Goal: Task Accomplishment & Management: Use online tool/utility

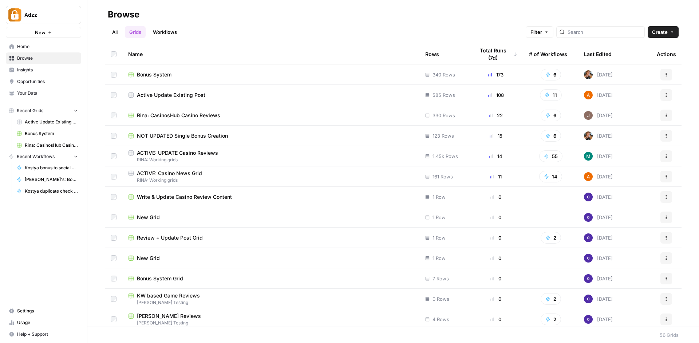
click at [58, 134] on span "Bonus System" at bounding box center [51, 133] width 53 height 7
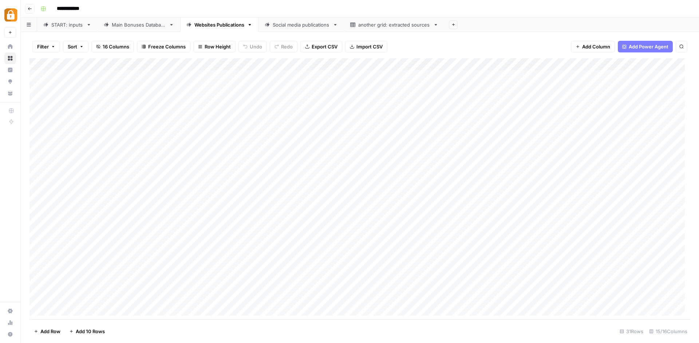
click at [142, 29] on link "Main Bonuses Database" at bounding box center [139, 24] width 83 height 15
click at [488, 61] on div "Add Column" at bounding box center [359, 189] width 660 height 263
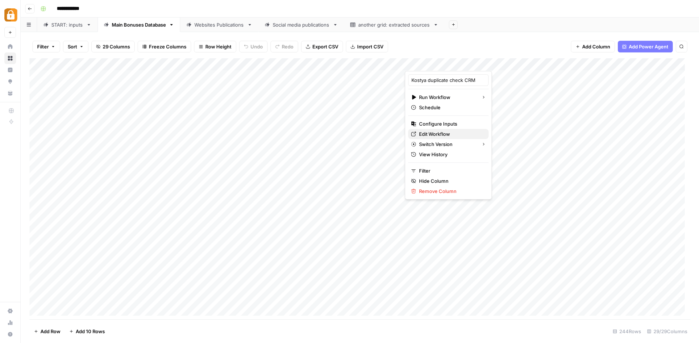
click at [446, 133] on span "Edit Workflow" at bounding box center [451, 133] width 64 height 7
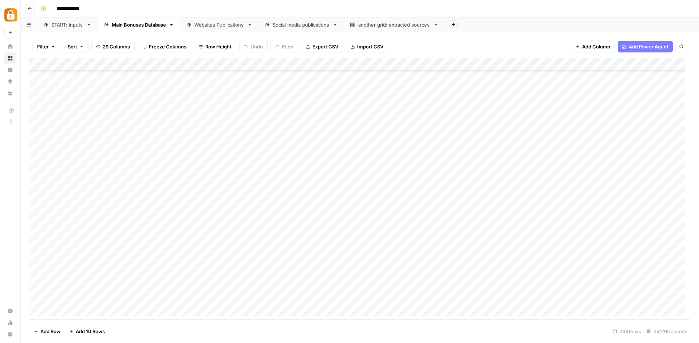
scroll to position [2785, 0]
click at [498, 232] on div "Add Column" at bounding box center [359, 189] width 660 height 263
click at [550, 232] on div "Add Column" at bounding box center [359, 189] width 660 height 263
click at [486, 231] on div "Add Column" at bounding box center [359, 189] width 660 height 263
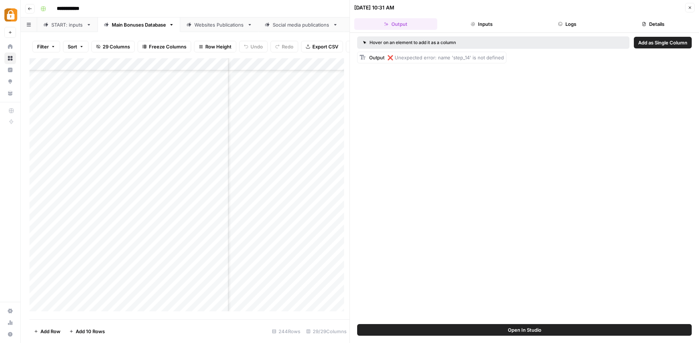
scroll to position [2768, 247]
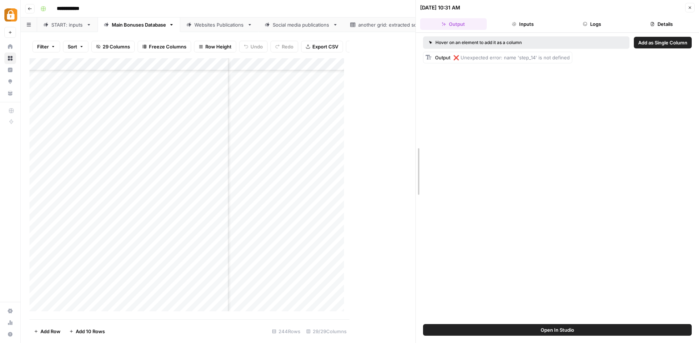
drag, startPoint x: 351, startPoint y: 255, endPoint x: 448, endPoint y: 255, distance: 96.4
click at [448, 255] on div "09/10/25 at 10:31 AM Close Output Inputs Logs Details Hover on an element to ad…" at bounding box center [556, 171] width 283 height 343
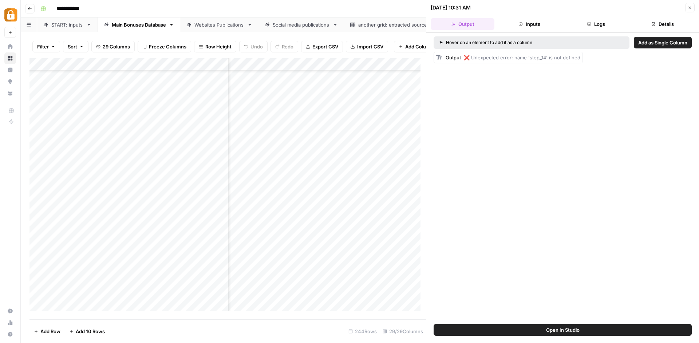
click at [340, 253] on div "Add Column" at bounding box center [227, 187] width 396 height 258
click at [609, 20] on button "Logs" at bounding box center [596, 24] width 64 height 12
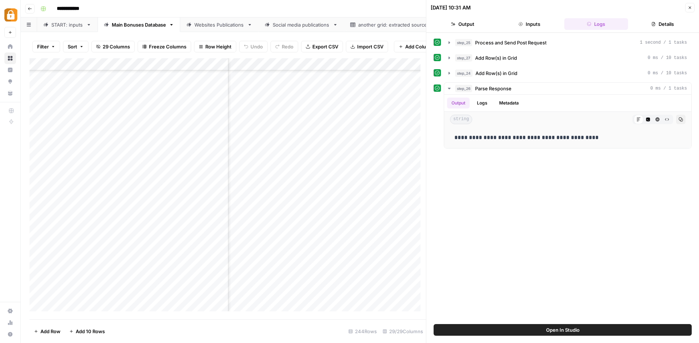
click at [199, 25] on div "Websites Publications" at bounding box center [219, 24] width 50 height 7
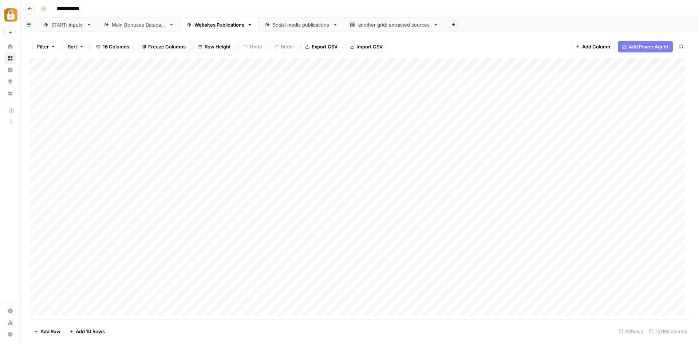
scroll to position [163, 0]
click at [132, 25] on div "Main Bonuses Database" at bounding box center [139, 24] width 54 height 7
click at [488, 233] on div "Add Column" at bounding box center [359, 189] width 660 height 263
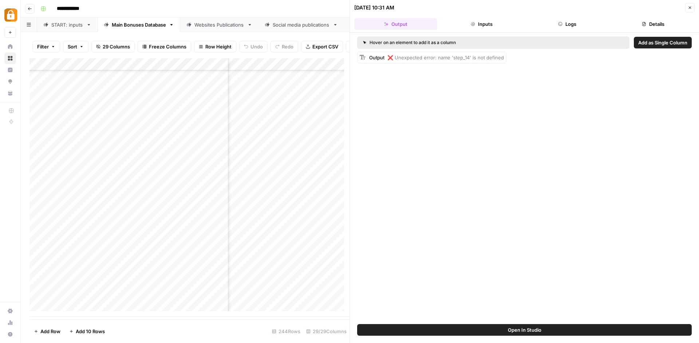
scroll to position [2785, 222]
click at [274, 237] on div "Add Column" at bounding box center [189, 187] width 320 height 258
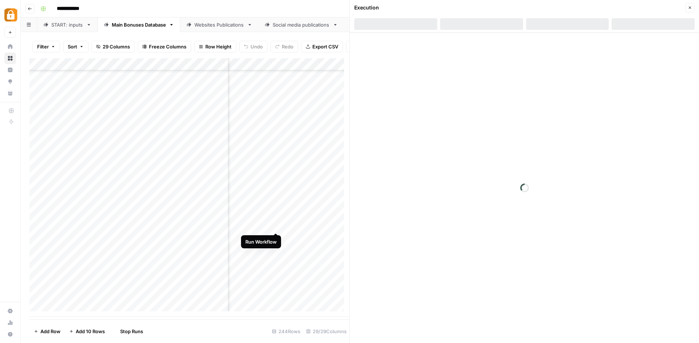
click at [275, 226] on div "Add Column" at bounding box center [189, 187] width 320 height 258
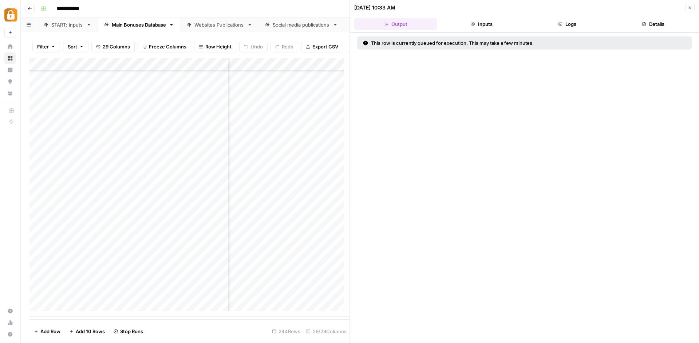
scroll to position [2785, 261]
click at [228, 25] on div "Websites Publications" at bounding box center [219, 24] width 50 height 7
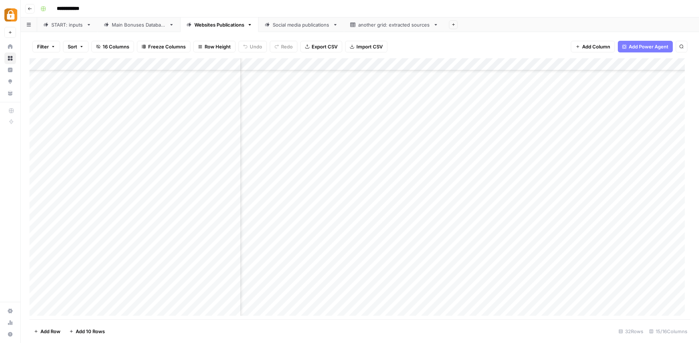
scroll to position [163, 0]
click at [136, 20] on link "Main Bonuses Database" at bounding box center [139, 24] width 83 height 15
click at [300, 27] on div "Social media publications" at bounding box center [301, 24] width 57 height 7
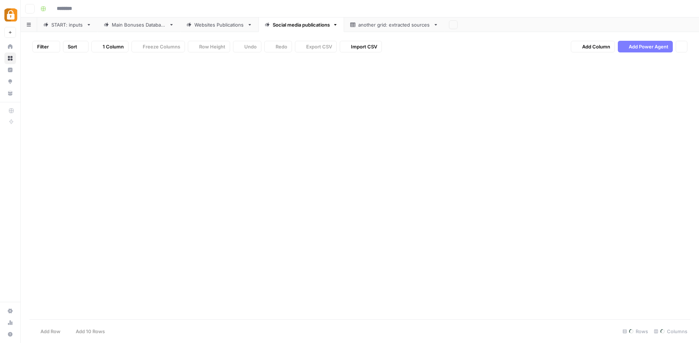
type input "**********"
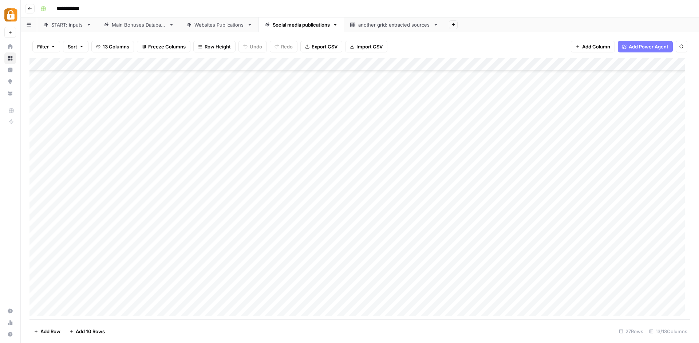
scroll to position [101, 0]
click at [219, 27] on div "Websites Publications" at bounding box center [219, 24] width 50 height 7
click at [156, 24] on div "Main Bonuses Database" at bounding box center [139, 24] width 54 height 7
click at [537, 218] on div "Add Column" at bounding box center [359, 189] width 660 height 263
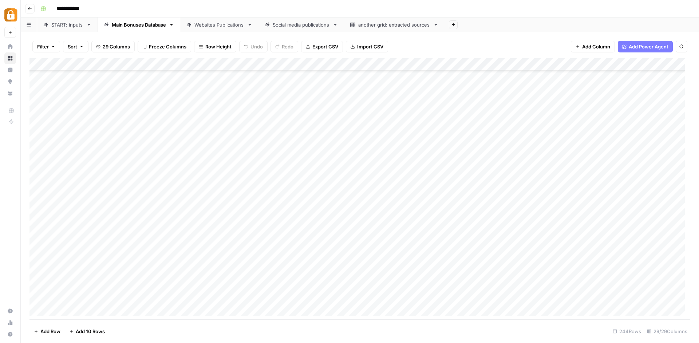
click at [539, 218] on div "Add Column" at bounding box center [359, 189] width 660 height 263
click at [538, 201] on div "Add Column" at bounding box center [359, 189] width 660 height 263
click at [534, 234] on div "Add Column" at bounding box center [359, 189] width 660 height 263
click at [287, 229] on div "Add Column" at bounding box center [359, 189] width 660 height 263
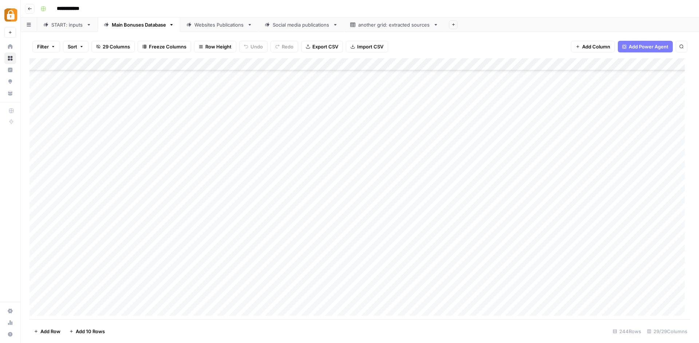
click at [226, 27] on div "Websites Publications" at bounding box center [219, 24] width 50 height 7
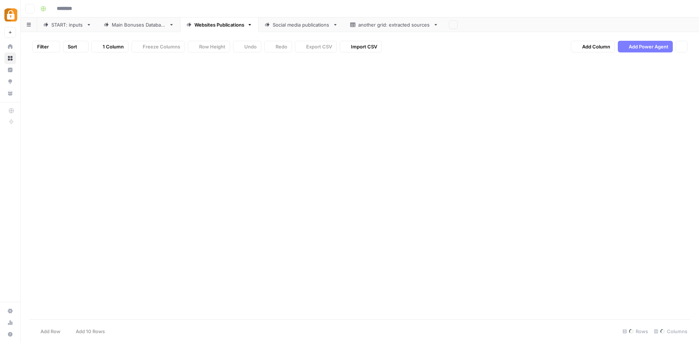
type input "**********"
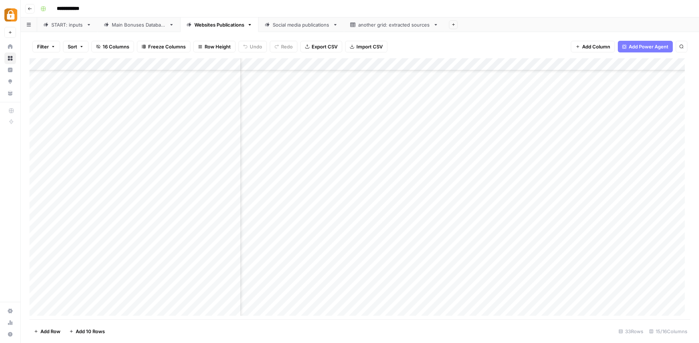
scroll to position [175, 35]
click at [303, 24] on div "Social media publications" at bounding box center [301, 24] width 57 height 7
drag, startPoint x: 524, startPoint y: 332, endPoint x: 562, endPoint y: 331, distance: 38.6
click at [528, 332] on footer "Add Row Add 10 Rows 27 Rows 13/13 Columns" at bounding box center [359, 331] width 660 height 24
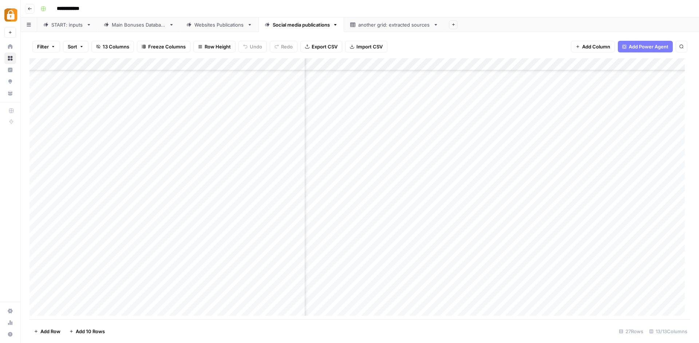
drag, startPoint x: 562, startPoint y: 331, endPoint x: 642, endPoint y: 316, distance: 81.1
click at [642, 316] on div "Filter Sort 13 Columns Freeze Columns Row Height Undo Redo Export CSV Import CS…" at bounding box center [360, 187] width 678 height 311
drag, startPoint x: 396, startPoint y: 322, endPoint x: 302, endPoint y: 323, distance: 94.2
click at [302, 323] on footer "Add Row Add 10 Rows 27 Rows 13/13 Columns" at bounding box center [359, 331] width 660 height 24
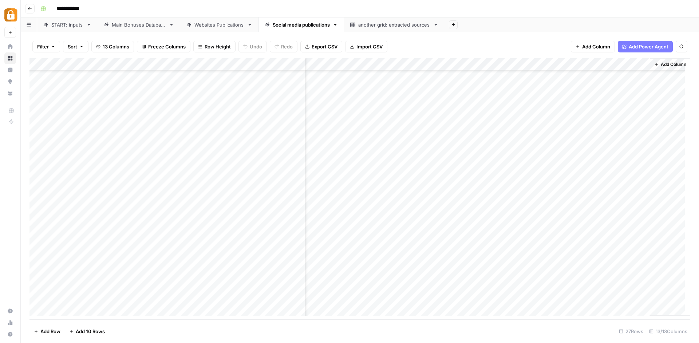
drag, startPoint x: 295, startPoint y: 323, endPoint x: 238, endPoint y: 320, distance: 56.9
click at [245, 323] on footer "Add Row Add 10 Rows 27 Rows 13/13 Columns" at bounding box center [359, 331] width 660 height 24
click at [507, 41] on div "Filter Sort 13 Columns Freeze Columns Row Height Undo Redo Export CSV Import CS…" at bounding box center [359, 46] width 660 height 23
click at [220, 23] on div "Websites Publications" at bounding box center [219, 24] width 50 height 7
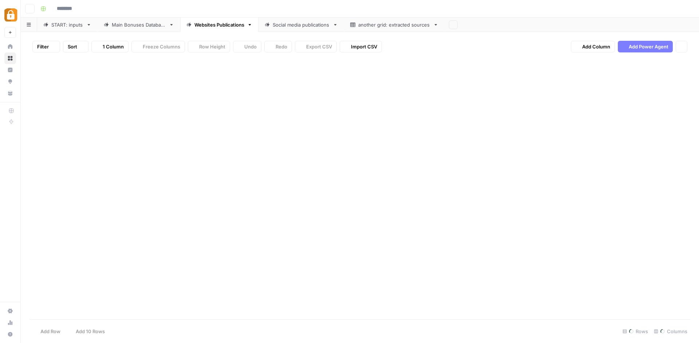
type input "**********"
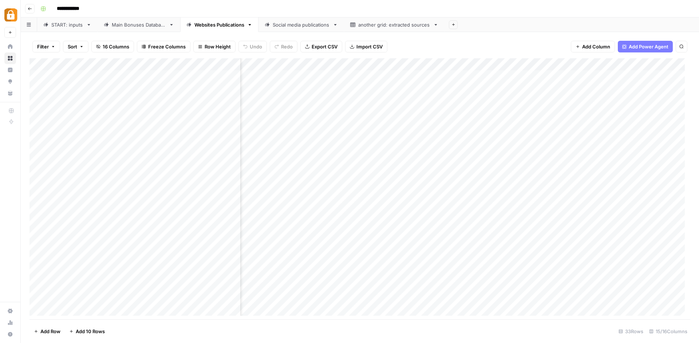
scroll to position [0, 554]
click at [467, 63] on div "Add Column" at bounding box center [359, 189] width 660 height 263
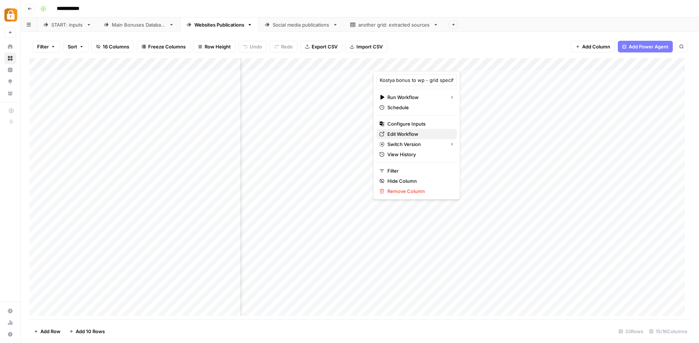
click at [417, 135] on span "Edit Workflow" at bounding box center [419, 133] width 64 height 7
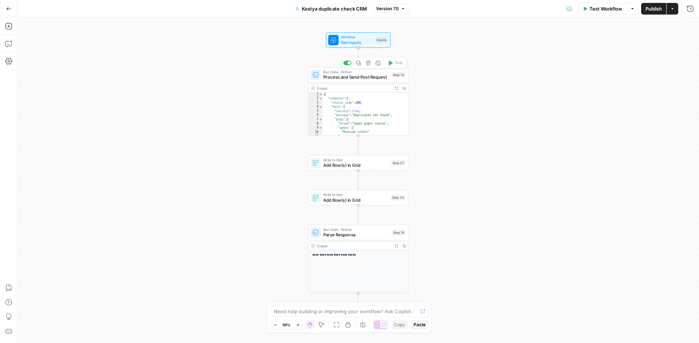
click at [359, 62] on icon "button" at bounding box center [358, 62] width 5 height 5
click at [482, 53] on div "Workflow Set Inputs Inputs Run Code · Python Process and Send Post Request Step…" at bounding box center [357, 179] width 681 height 325
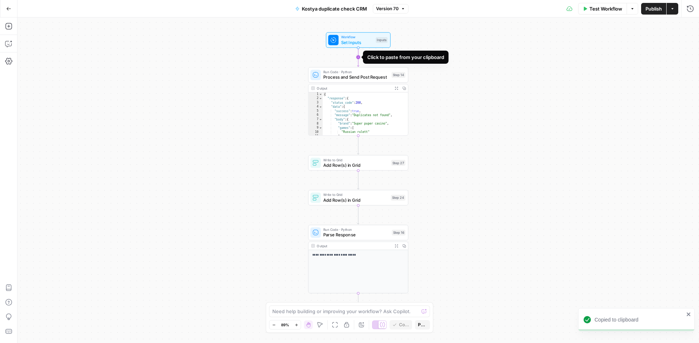
click at [358, 55] on g "Edge from start to step_14" at bounding box center [358, 57] width 2 height 19
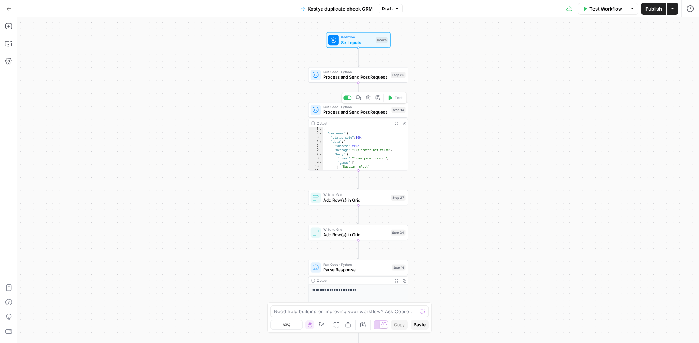
click at [347, 101] on div "Copy step Delete step Add Note Test" at bounding box center [374, 98] width 65 height 12
click at [347, 98] on div at bounding box center [348, 97] width 3 height 3
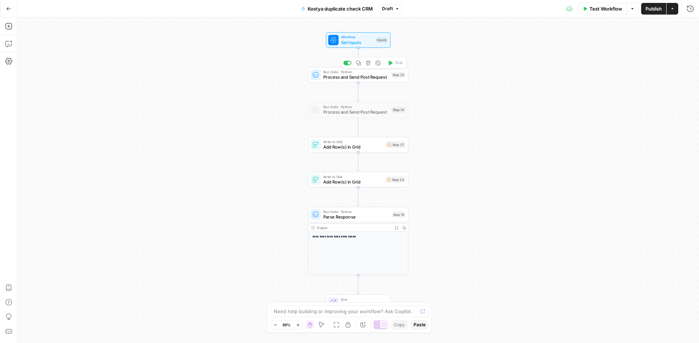
click at [375, 73] on span "Run Code · Python" at bounding box center [355, 71] width 65 height 5
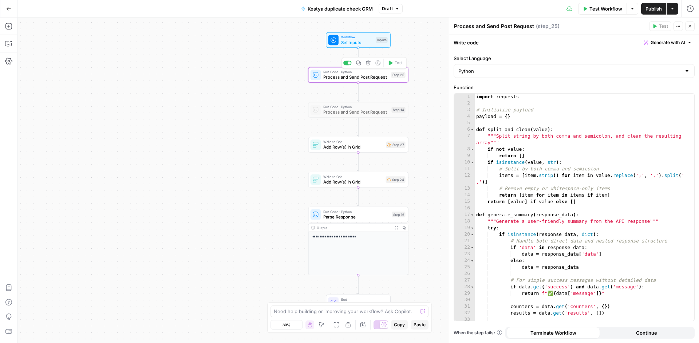
type textarea "**********"
click at [564, 160] on div "import requests # Initialize payload payload = { } def split_and_clean ( value …" at bounding box center [581, 214] width 214 height 240
click at [11, 42] on icon "button" at bounding box center [8, 43] width 7 height 7
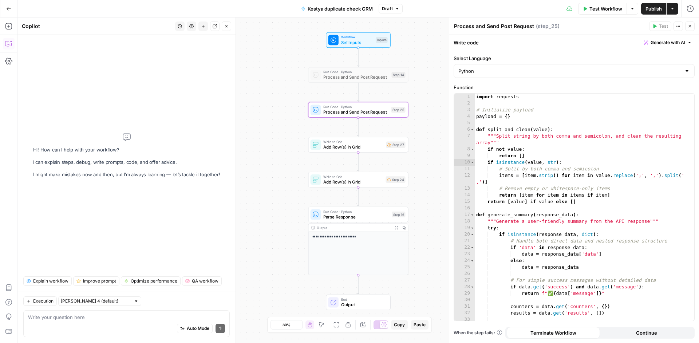
click at [142, 314] on textarea at bounding box center [126, 316] width 197 height 7
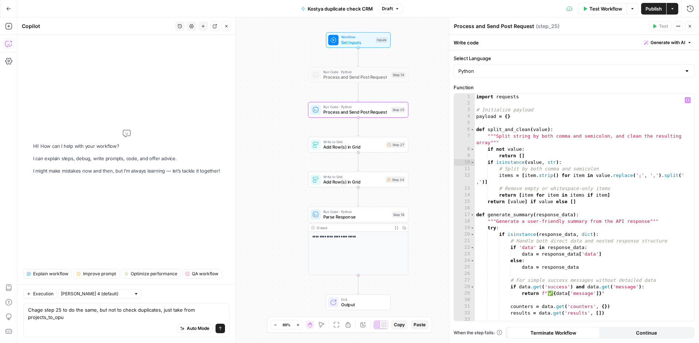
type textarea "Chage step 25 to do the same, but not to check duplicates, just take from proje…"
type textarea "**********"
click at [625, 187] on div "import requests # Initialize payload payload = { } def split_and_clean ( value …" at bounding box center [581, 214] width 214 height 240
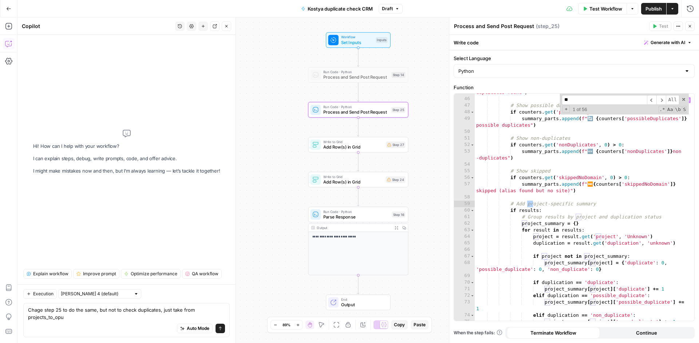
scroll to position [319, 0]
type input "*"
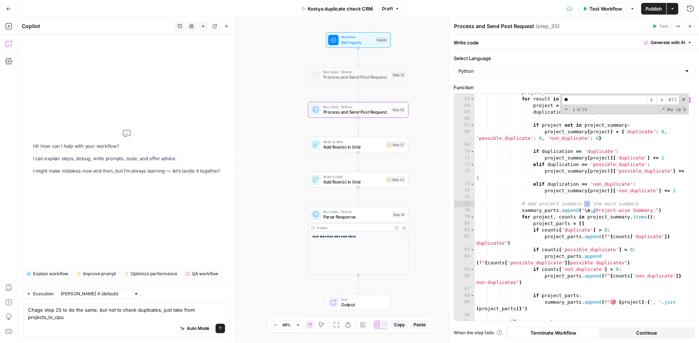
scroll to position [450, 0]
type input "*"
type input "********"
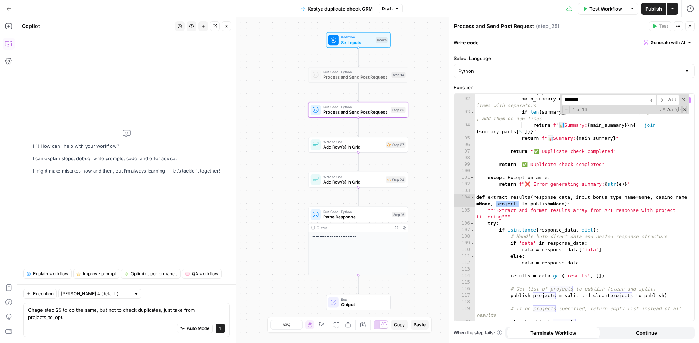
scroll to position [679, 0]
type textarea "**********"
click at [62, 320] on textarea "Chage step 25 to do the same, but not to check duplicates, just take from proje…" at bounding box center [126, 313] width 197 height 15
click at [59, 318] on textarea "Chage step 25 to do the same, but not to check duplicates, just take from proje…" at bounding box center [126, 313] width 197 height 15
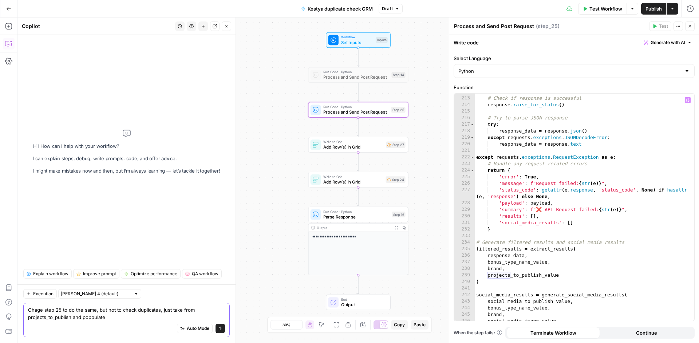
scroll to position [1652, 0]
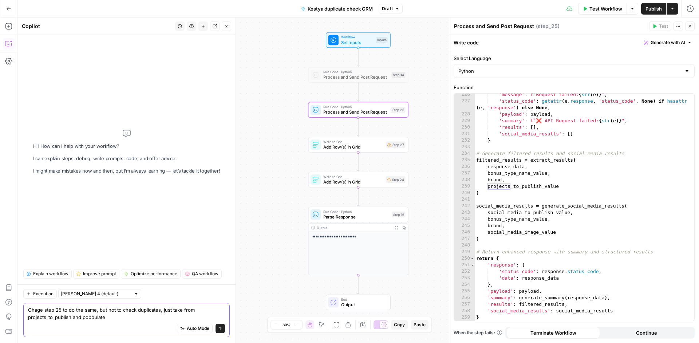
click at [98, 317] on textarea "Chage step 25 to do the same, but not to check duplicates, just take from proje…" at bounding box center [126, 313] width 197 height 15
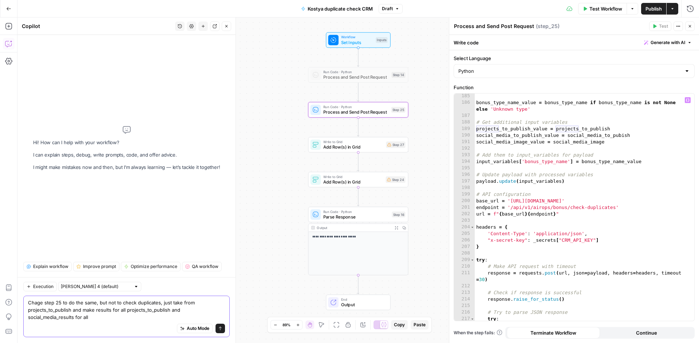
scroll to position [1316, 0]
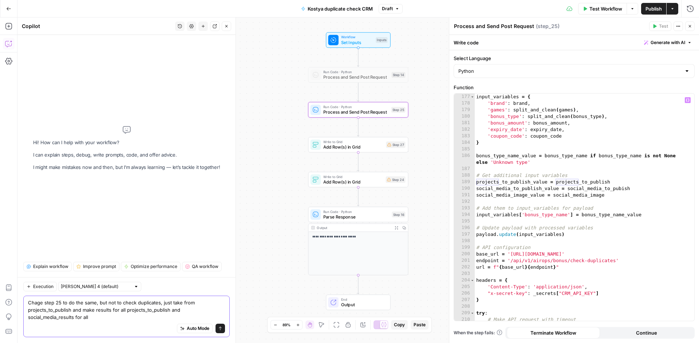
type textarea "Chage step 25 to do the same, but not to check duplicates, just take from proje…"
type textarea "**********"
click at [511, 188] on div "# Process input variables with enhanced array handling input_variables = { 'bra…" at bounding box center [581, 207] width 214 height 240
click at [115, 316] on textarea "Chage step 25 to do the same, but not to check duplicates, just take from proje…" at bounding box center [126, 310] width 197 height 22
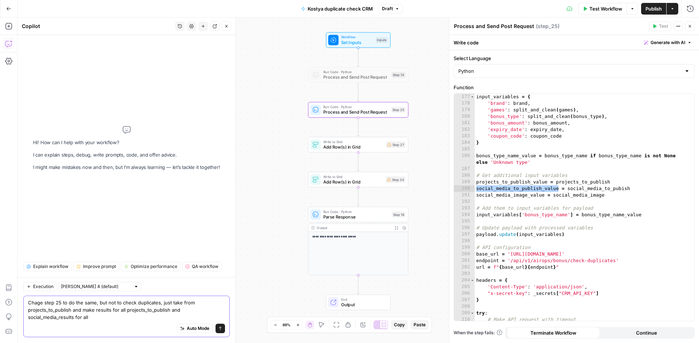
paste textarea "social_media_to_publish_value"
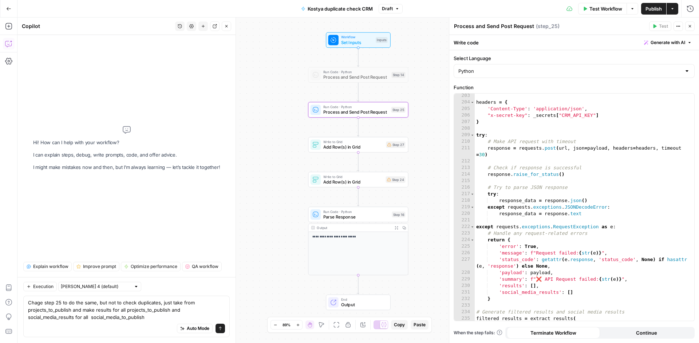
scroll to position [1652, 0]
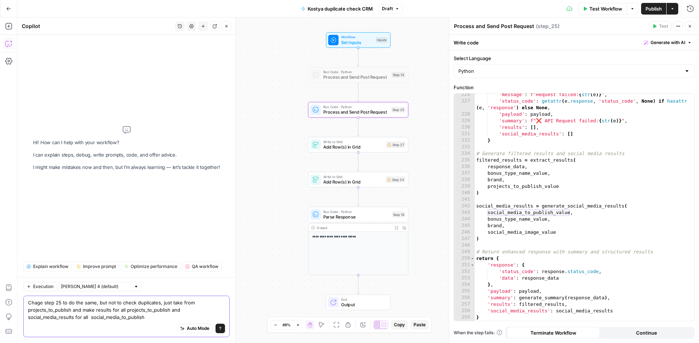
click at [159, 315] on textarea "Chage step 25 to do the same, but not to check duplicates, just take from proje…" at bounding box center [126, 310] width 197 height 22
click at [160, 314] on textarea "Chage step 25 to do the same, but not to check duplicates, just take from proje…" at bounding box center [126, 310] width 197 height 22
click at [162, 310] on textarea "Chage step 25 to do the same, but not to check duplicates, just take from proje…" at bounding box center [126, 310] width 197 height 22
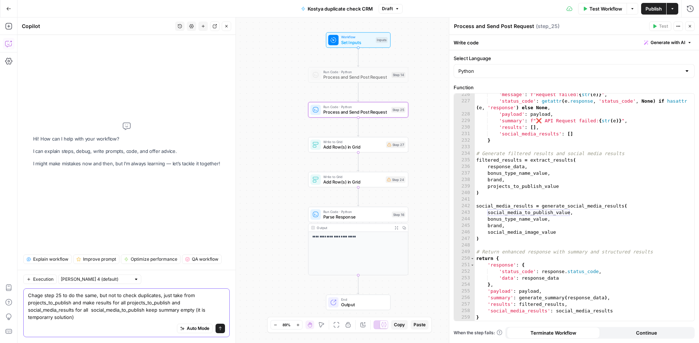
paste textarea "Перед началом работы создай план действий, я хочу его проверить и утвердить. За…"
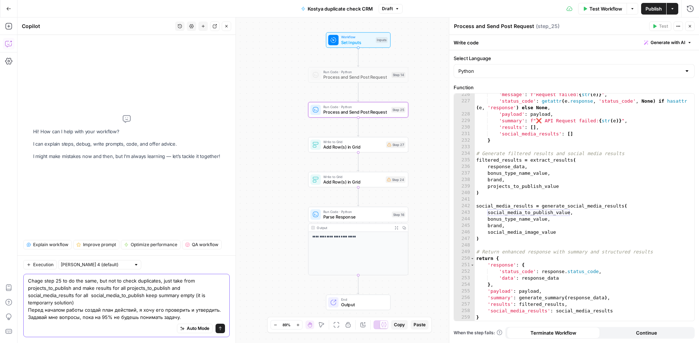
type textarea "Chage step 25 to do the same, but not to check duplicates, just take from proje…"
click at [222, 328] on button "Send" at bounding box center [219, 327] width 9 height 9
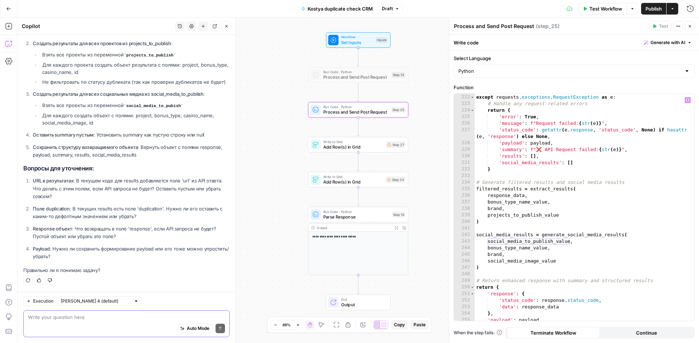
scroll to position [1620, 0]
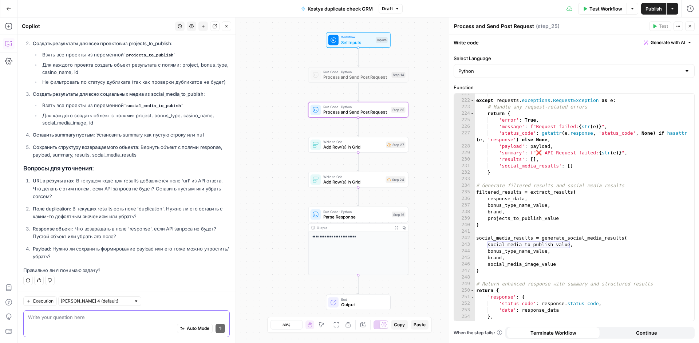
click at [99, 322] on div "Auto Mode Send" at bounding box center [126, 329] width 197 height 16
type textarea "g"
type textarea "п"
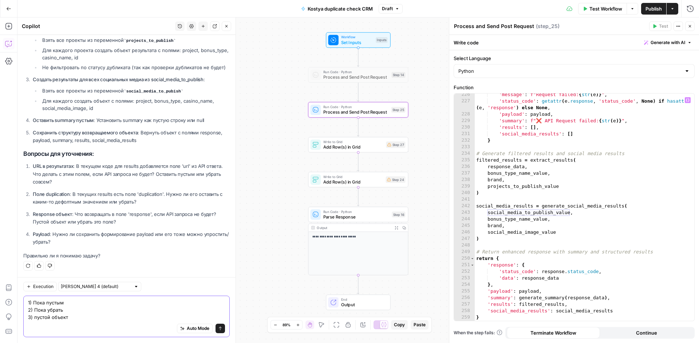
scroll to position [186, 0]
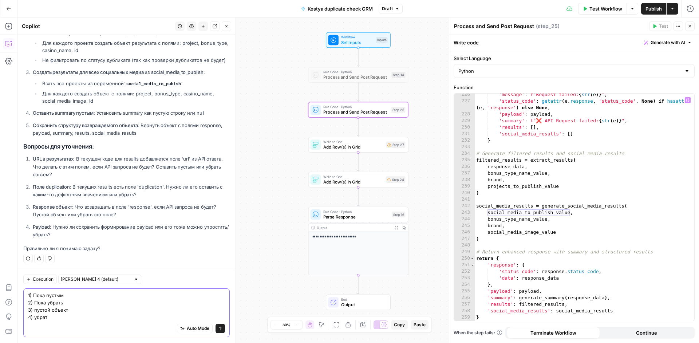
type textarea "1) Пока пустым 2) Пока убрать 3) пустой объект 4) убрать"
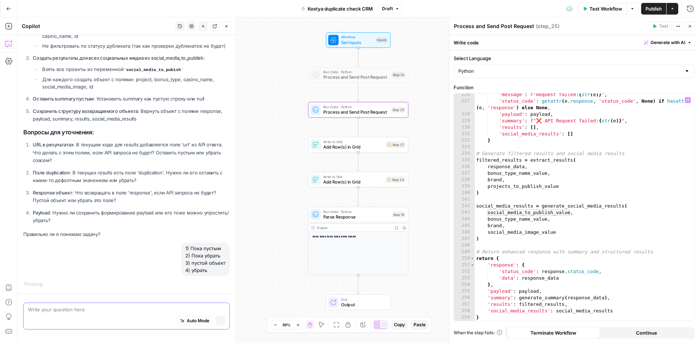
scroll to position [192, 0]
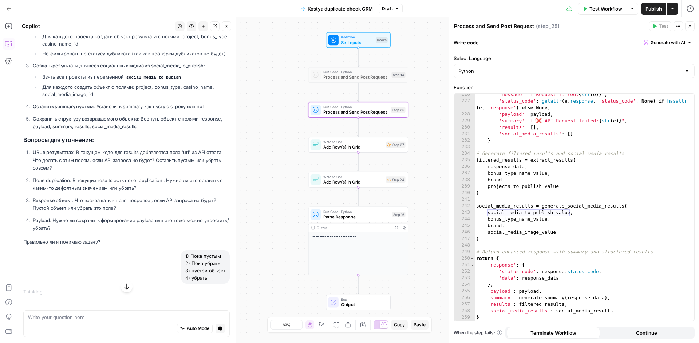
click at [126, 289] on icon "button" at bounding box center [126, 286] width 7 height 7
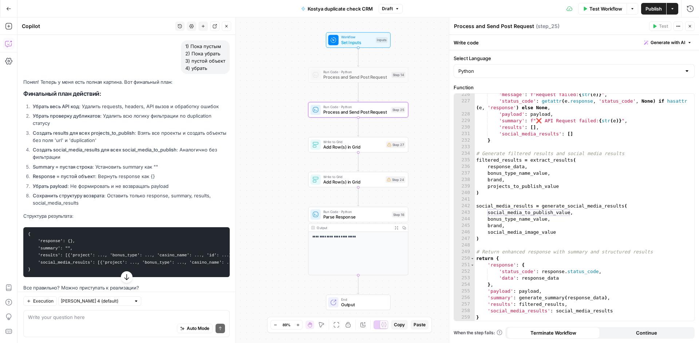
scroll to position [425, 0]
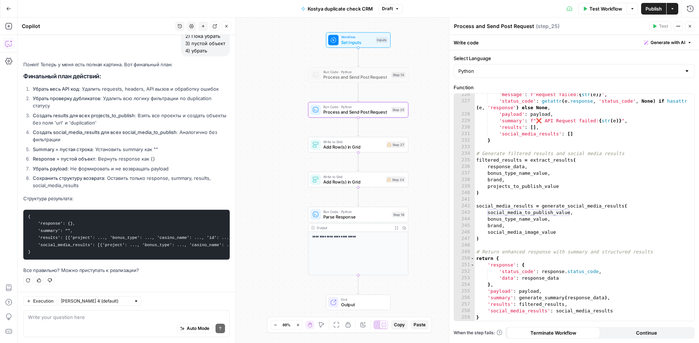
click at [98, 322] on div "Auto Mode Send" at bounding box center [126, 329] width 197 height 16
click at [348, 207] on div "Copy step Delete step Add Note Test" at bounding box center [374, 202] width 65 height 12
click at [348, 204] on div at bounding box center [347, 202] width 8 height 4
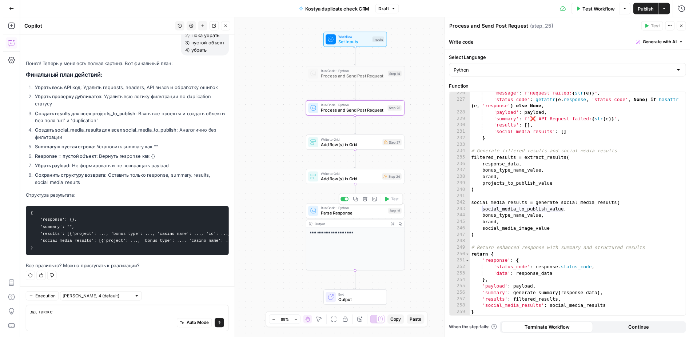
scroll to position [449, 0]
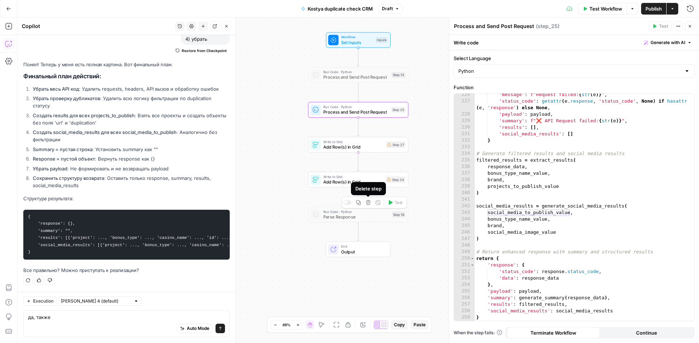
click at [361, 202] on icon "button" at bounding box center [358, 202] width 5 height 5
click at [294, 201] on div "Workflow Set Inputs Inputs Run Code · Python Process and Send Post Request Step…" at bounding box center [357, 179] width 681 height 325
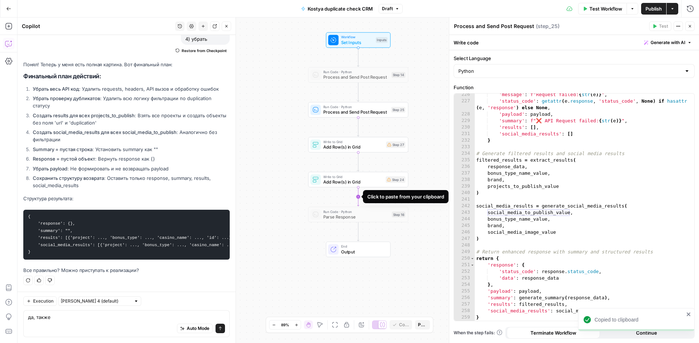
click at [359, 199] on icon "Edge from step_24 to step_16" at bounding box center [358, 196] width 2 height 19
click at [349, 204] on div at bounding box center [347, 202] width 8 height 4
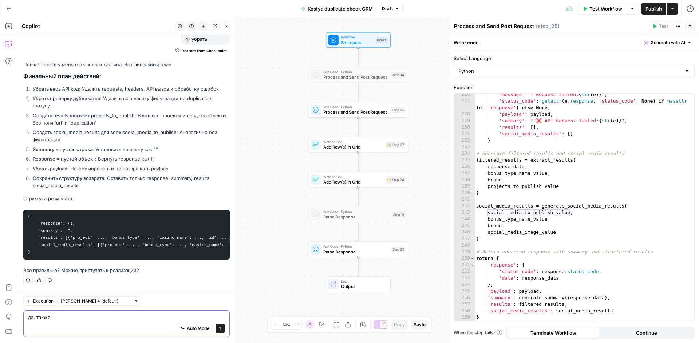
click at [89, 320] on textarea "да, также" at bounding box center [126, 316] width 197 height 7
type textarea "да, также в step 26"
click at [377, 148] on span "Add Row(s) in Grid" at bounding box center [353, 147] width 60 height 7
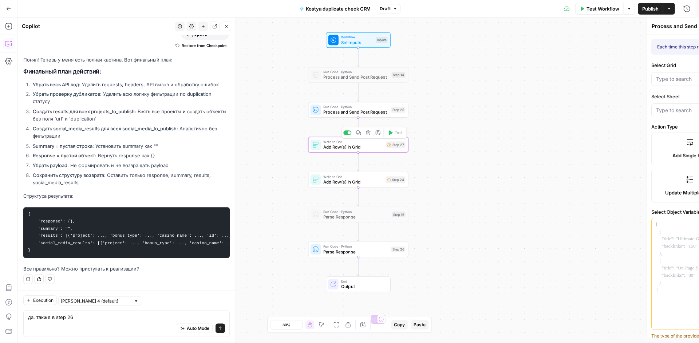
type textarea "Add Row(s) in Grid"
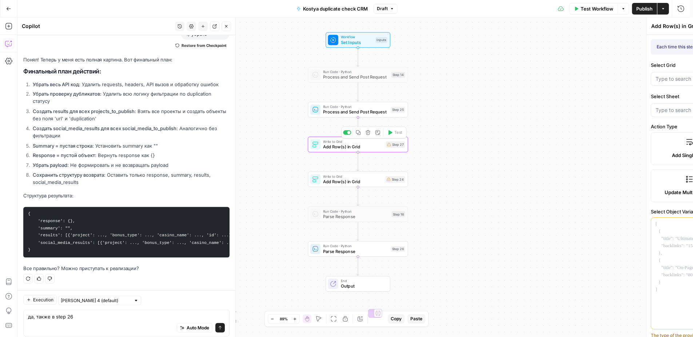
type input "Bonus System"
type input "Social media publications"
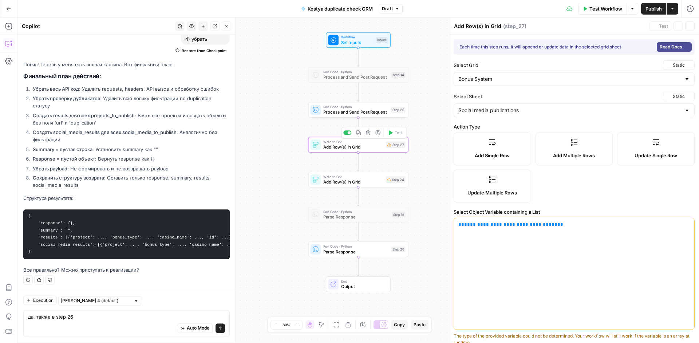
type input "project"
type input "bonus_type"
type input "casino_name"
type input "Social media image"
type input "id"
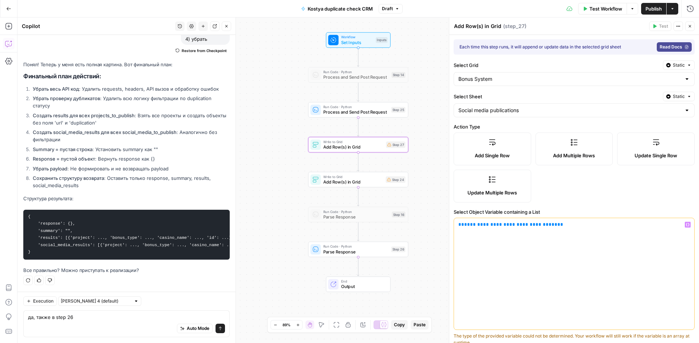
click at [477, 225] on span "**********" at bounding box center [510, 224] width 93 height 5
click at [372, 183] on span "Add Row(s) in Grid" at bounding box center [353, 182] width 60 height 7
type input "bonus_type"
type input "project"
type input "casino_name"
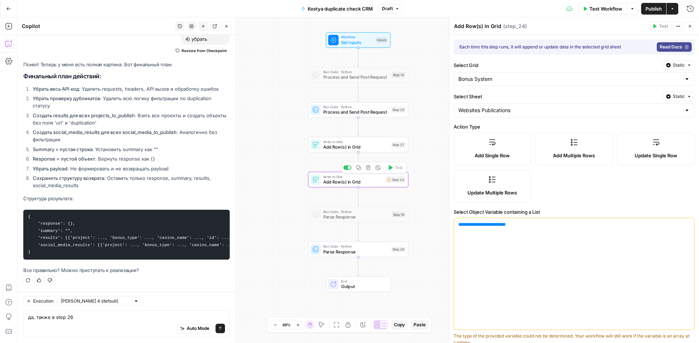
type input "id"
click at [473, 226] on span "**********" at bounding box center [482, 224] width 40 height 5
click at [479, 225] on span "**********" at bounding box center [482, 224] width 40 height 5
click at [374, 252] on span "Parse Response" at bounding box center [355, 251] width 65 height 7
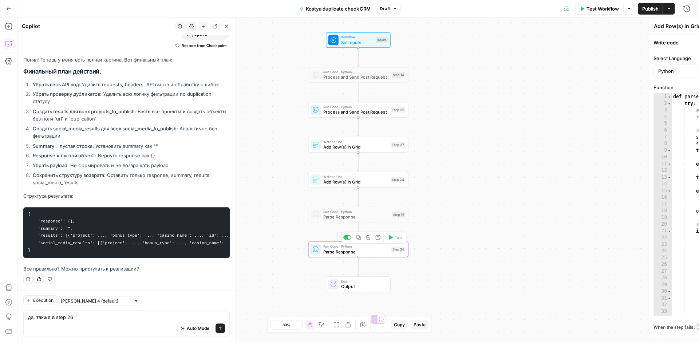
type textarea "Parse Response"
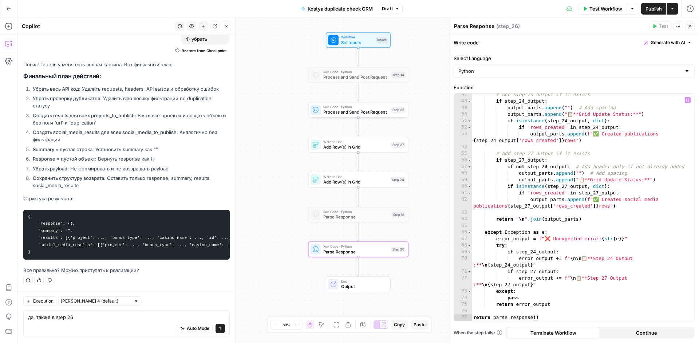
scroll to position [317, 0]
click at [84, 321] on div "Auto Mode Send" at bounding box center [126, 329] width 197 height 16
type textarea "да, также в step 26 дай только количество созданных строк из step27 и step24"
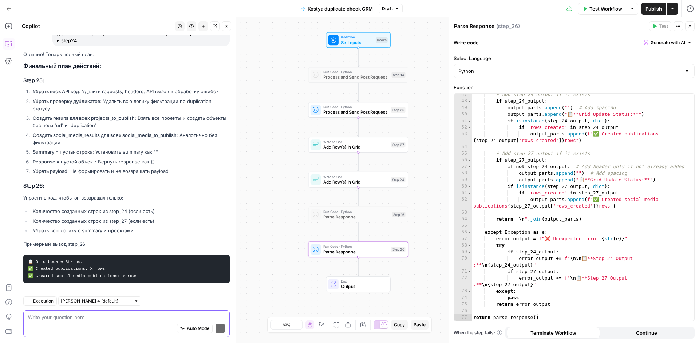
scroll to position [724, 0]
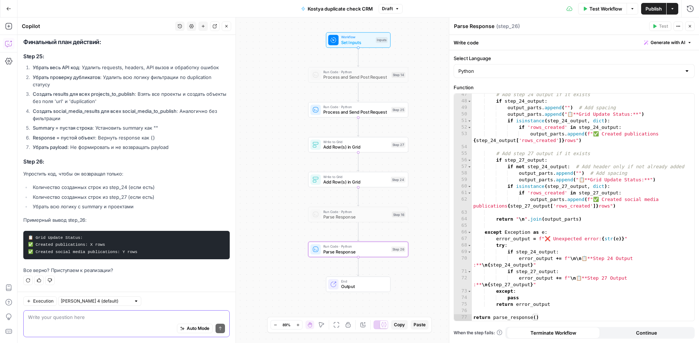
type textarea "l"
type textarea "ok"
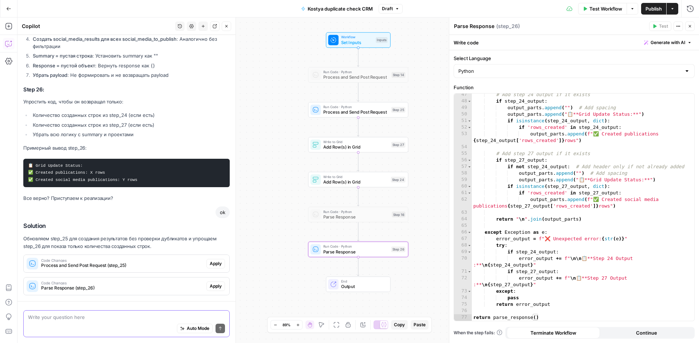
scroll to position [817, 0]
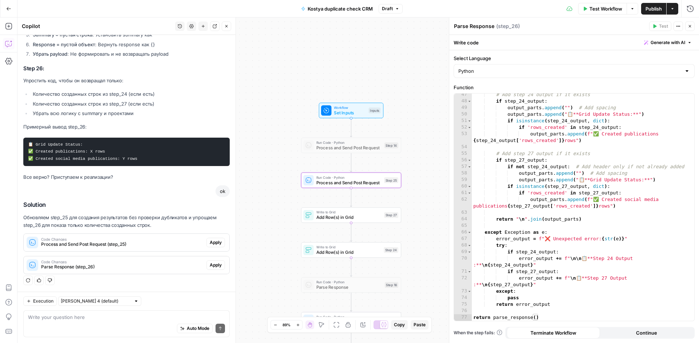
click at [206, 248] on div "Code Changes Process and Send Post Request (step_25) Apply" at bounding box center [127, 242] width 206 height 12
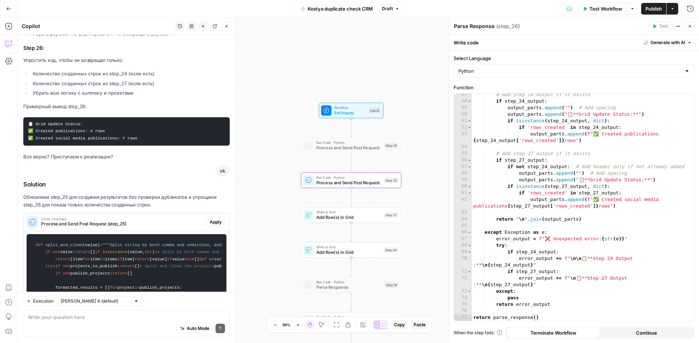
click at [210, 225] on span "Apply" at bounding box center [216, 222] width 12 height 7
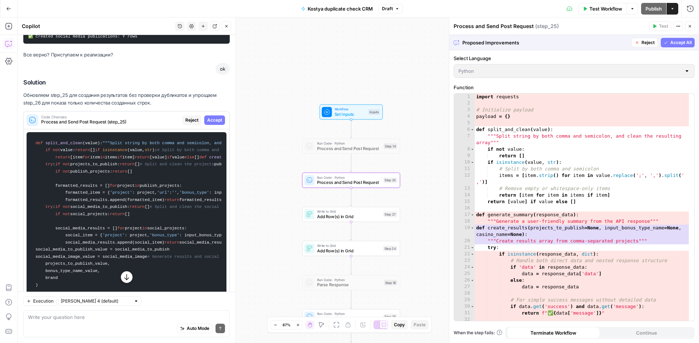
scroll to position [869, 0]
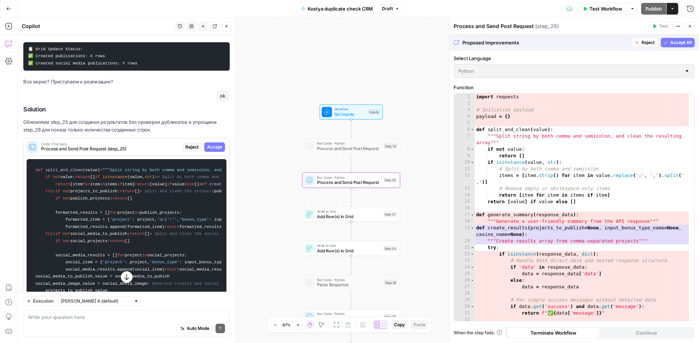
click at [212, 150] on span "Accept" at bounding box center [214, 147] width 15 height 7
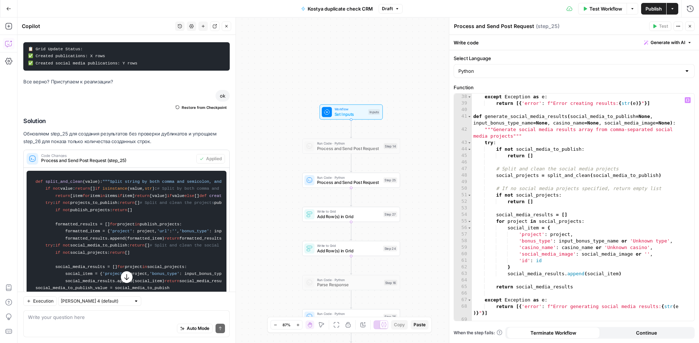
scroll to position [448, 0]
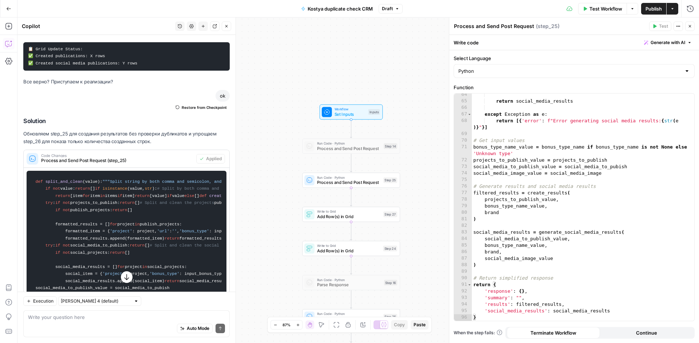
click at [647, 7] on span "Publish" at bounding box center [653, 8] width 16 height 7
click at [365, 186] on div "Run Code · Python Process and Send Post Request Step 25 Copy step Delete step A…" at bounding box center [351, 179] width 98 height 15
click at [369, 220] on div "Write to Grid Add Row(s) in Grid Step 27 Copy step Delete step Add Note Test" at bounding box center [351, 214] width 98 height 15
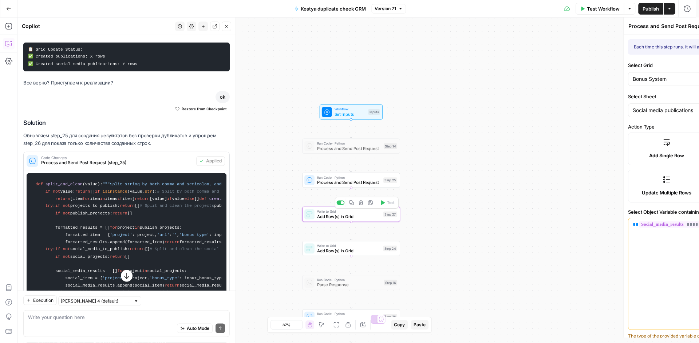
type textarea "Add Row(s) in Grid"
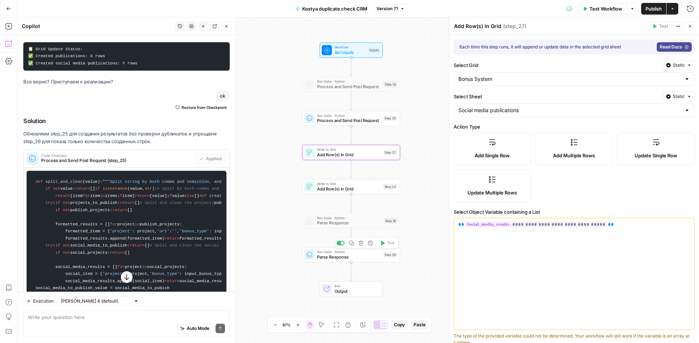
click at [380, 258] on span "Parse Response" at bounding box center [349, 257] width 64 height 6
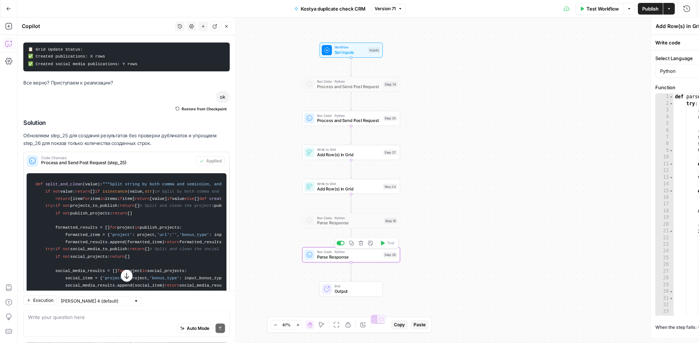
type textarea "Parse Response"
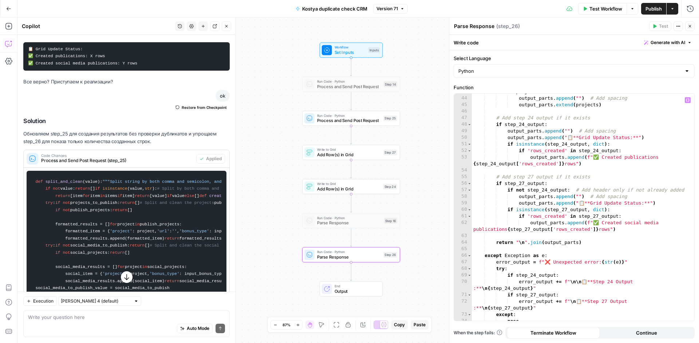
scroll to position [317, 0]
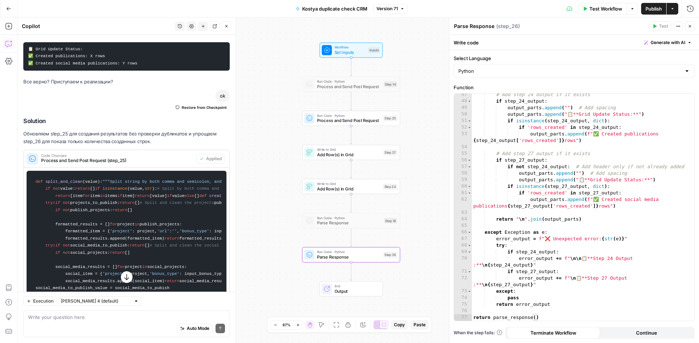
click at [373, 126] on div "Run Code · Python Process and Send Post Request Step 25 Copy step Delete step A…" at bounding box center [351, 118] width 98 height 15
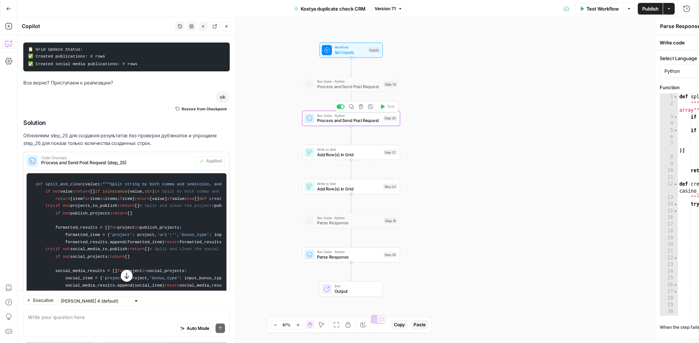
type textarea "Process and Send Post Request"
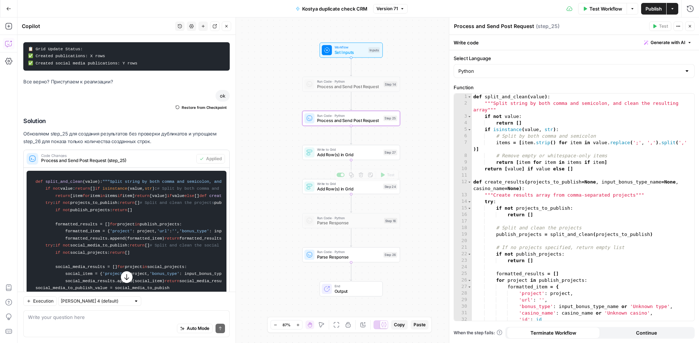
click at [374, 156] on span "Add Row(s) in Grid" at bounding box center [349, 154] width 64 height 6
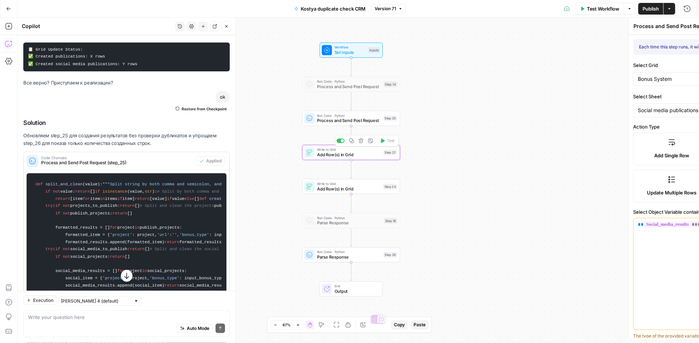
type textarea "Add Row(s) in Grid"
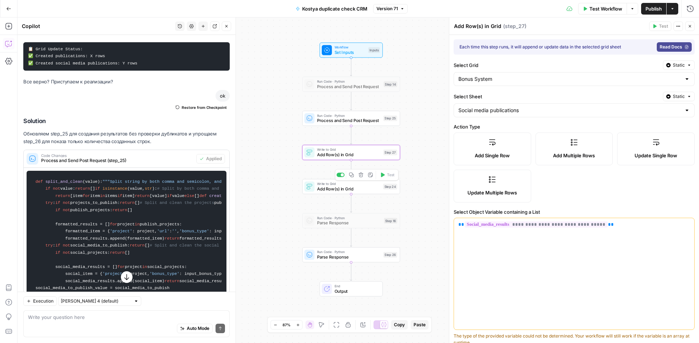
click at [378, 192] on div "Write to Grid Add Row(s) in Grid Step 24 Copy step Delete step Add Note Test" at bounding box center [351, 186] width 98 height 15
click at [370, 262] on div "Run Code · Python Parse Response Step 26 Copy step Delete step Add Note Test" at bounding box center [351, 254] width 98 height 15
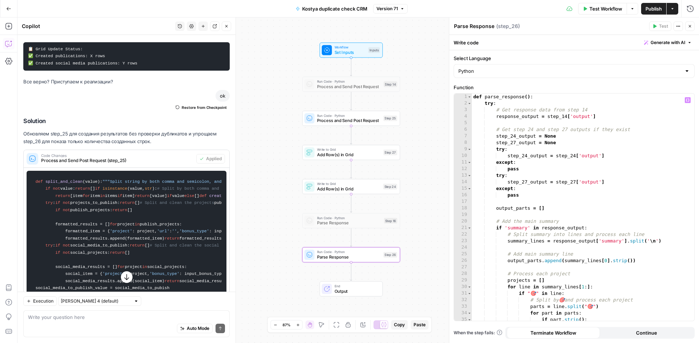
scroll to position [0, 0]
click at [369, 122] on span "Process and Send Post Request" at bounding box center [349, 120] width 64 height 6
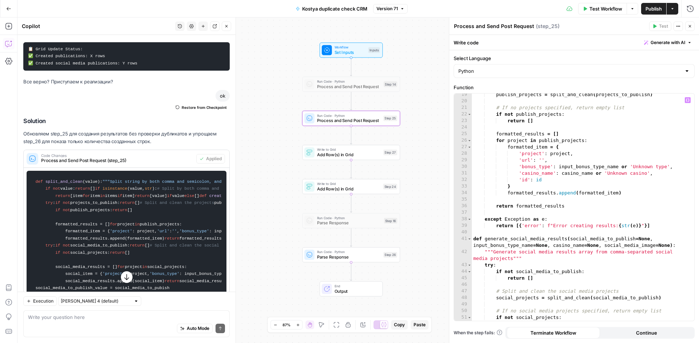
scroll to position [220, 0]
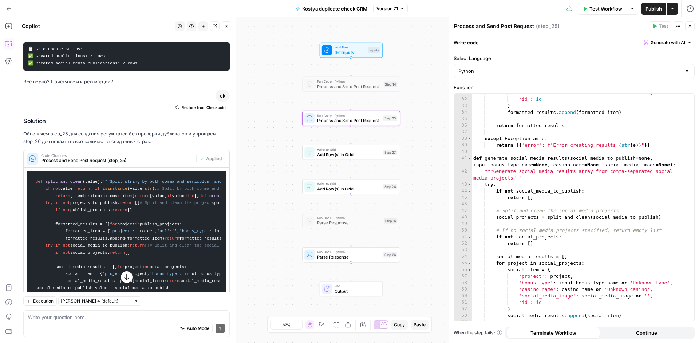
click at [354, 256] on span "Parse Response" at bounding box center [349, 257] width 64 height 6
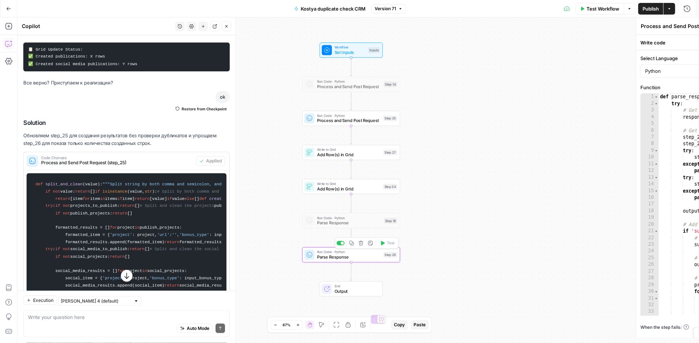
type textarea "Parse Response"
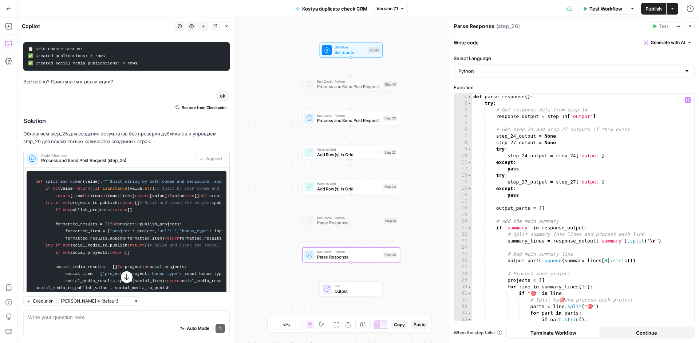
type textarea "****"
click at [612, 192] on div "def parse_response ( ) : try : # Get response data from step 14 response_output…" at bounding box center [580, 214] width 217 height 240
type input "**"
click at [612, 175] on div "def parse_response ( ) : try : # Get response data from step 14 response_output…" at bounding box center [580, 214] width 217 height 240
click at [568, 118] on div "def parse_response ( ) : try : # Get response data from step 14 response_output…" at bounding box center [580, 214] width 217 height 240
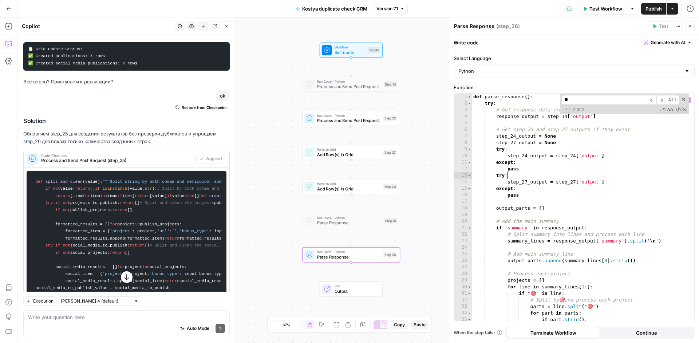
type textarea "**********"
click at [522, 119] on div "def parse_response ( ) : try : # Get response data from step 14 response_output…" at bounding box center [580, 214] width 217 height 240
click at [520, 115] on div "def parse_response ( ) : try : # Get response data from step 14 response_output…" at bounding box center [580, 214] width 217 height 240
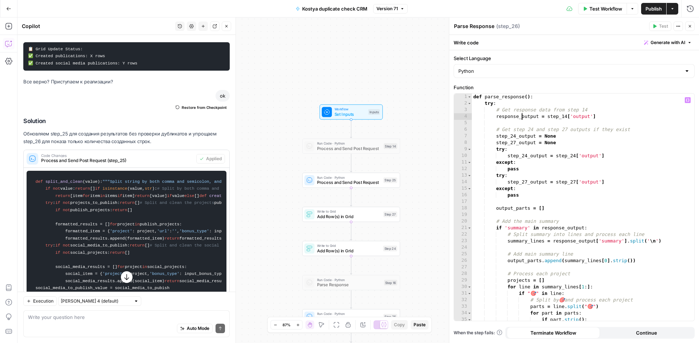
click at [513, 115] on div "def parse_response ( ) : try : # Get response data from step 14 response_output…" at bounding box center [580, 214] width 217 height 240
click at [513, 114] on div "def parse_response ( ) : try : # Get response data from step 14 response_output…" at bounding box center [580, 214] width 217 height 240
type input "**********"
drag, startPoint x: 547, startPoint y: 115, endPoint x: 613, endPoint y: 116, distance: 66.2
click at [613, 116] on div "def parse_response ( ) : try : # Get response data from step 14 response_output…" at bounding box center [580, 214] width 217 height 240
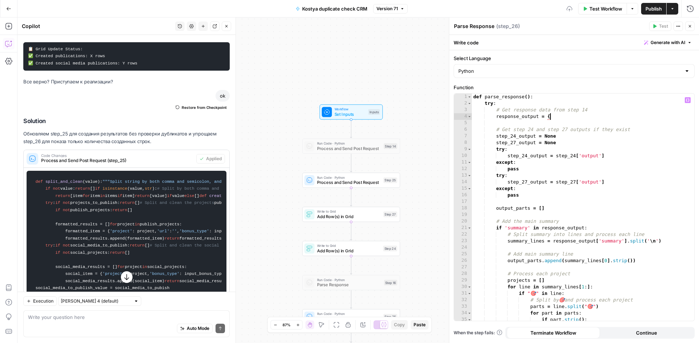
scroll to position [0, 6]
type textarea "**********"
click at [652, 6] on span "Publish" at bounding box center [653, 8] width 16 height 7
